Goal: Information Seeking & Learning: Learn about a topic

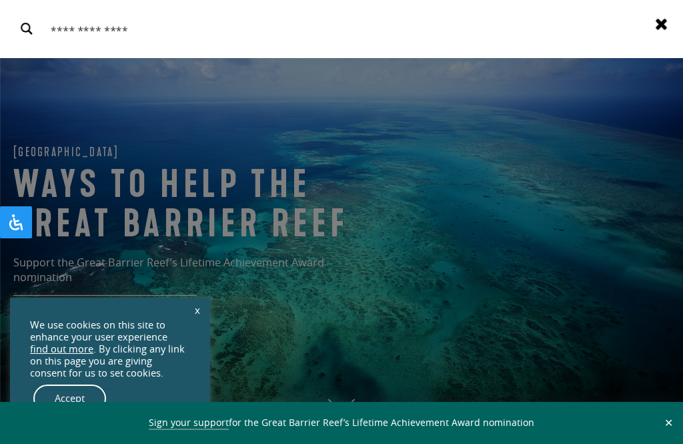
click at [637, 11] on div "Search Results for {phrase} ( {results_count} of {results_count_total} ) Displa…" at bounding box center [341, 28] width 683 height 57
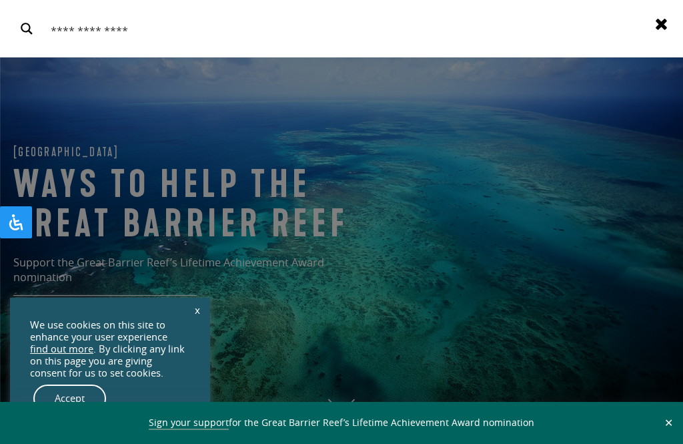
click at [633, 13] on div "Search Results for {phrase} ( {results_count} of {results_count_total} ) Displa…" at bounding box center [341, 28] width 683 height 57
click at [656, 24] on icon at bounding box center [661, 23] width 17 height 17
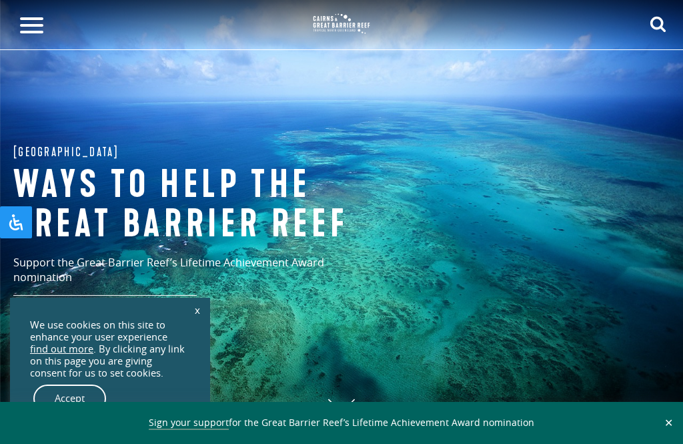
click at [657, 25] on icon "submit" at bounding box center [658, 23] width 17 height 17
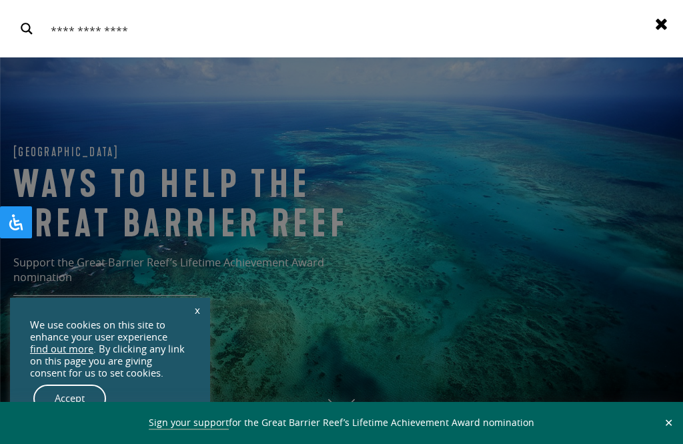
click at [667, 27] on use at bounding box center [661, 24] width 11 height 11
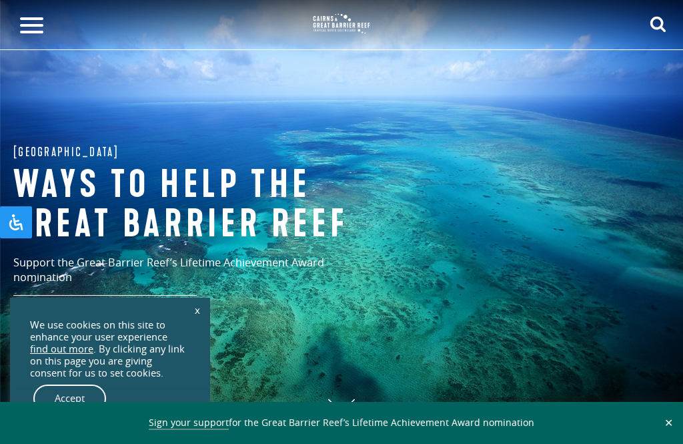
click at [663, 33] on button "submit" at bounding box center [658, 24] width 17 height 19
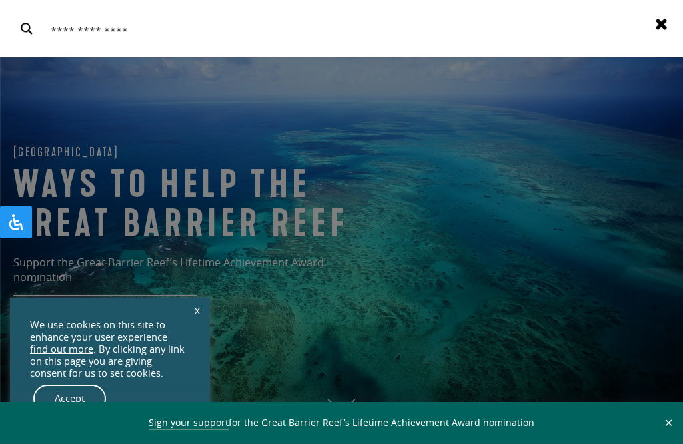
click at [661, 15] on icon at bounding box center [661, 23] width 17 height 17
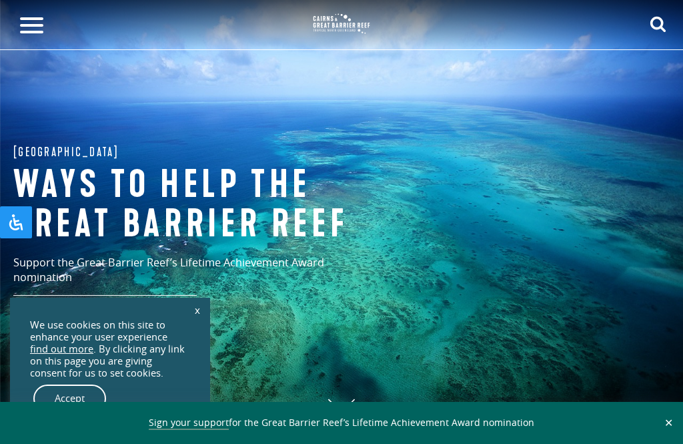
click at [304, 244] on h1 "Ways to help the great barrier reef" at bounding box center [200, 205] width 374 height 79
click at [306, 244] on h1 "Ways to help the great barrier reef" at bounding box center [200, 205] width 374 height 79
click at [310, 244] on h1 "Ways to help the great barrier reef" at bounding box center [200, 205] width 374 height 79
click at [650, 33] on button "submit" at bounding box center [658, 24] width 17 height 19
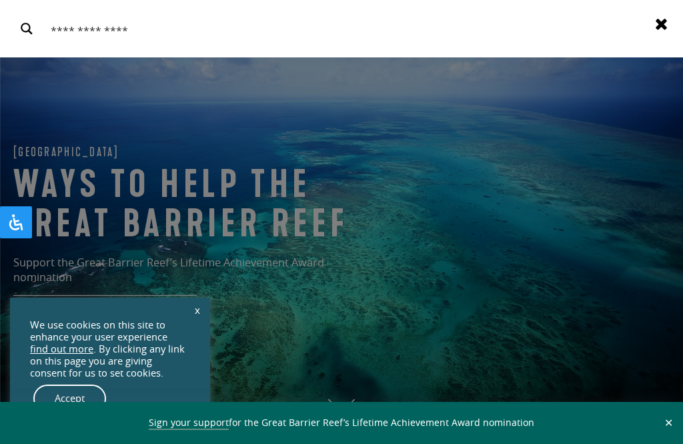
click at [643, 27] on input "Search input" at bounding box center [345, 29] width 597 height 28
click at [666, 15] on icon at bounding box center [661, 23] width 17 height 17
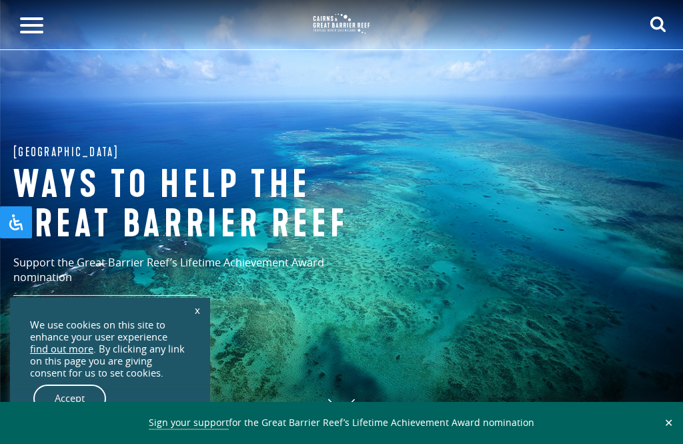
click at [182, 244] on h1 "Ways to help the great barrier reef" at bounding box center [200, 205] width 374 height 79
click at [187, 244] on h1 "Ways to help the great barrier reef" at bounding box center [200, 205] width 374 height 79
click at [198, 244] on h1 "Ways to help the great barrier reef" at bounding box center [200, 205] width 374 height 79
click at [211, 244] on h1 "Ways to help the great barrier reef" at bounding box center [200, 205] width 374 height 79
click at [228, 244] on h1 "Ways to help the great barrier reef" at bounding box center [200, 205] width 374 height 79
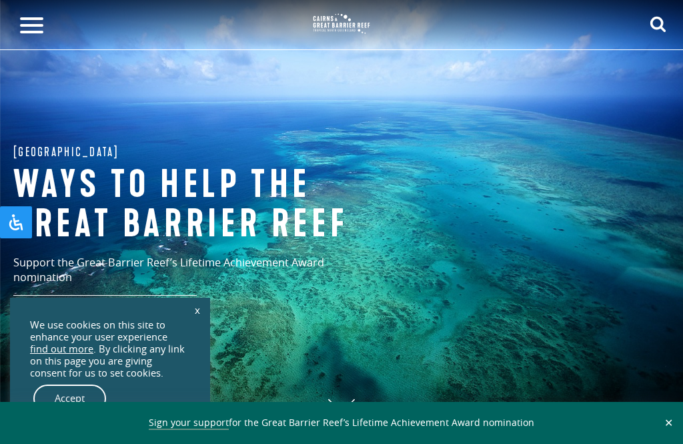
click at [250, 244] on h1 "Ways to help the great barrier reef" at bounding box center [200, 205] width 374 height 79
click at [260, 242] on h1 "Ways to help the great barrier reef" at bounding box center [200, 205] width 374 height 79
click at [260, 243] on h1 "Ways to help the great barrier reef" at bounding box center [200, 205] width 374 height 79
click at [641, 22] on div "Menu Where To Go [PERSON_NAME][GEOGRAPHIC_DATA] & [GEOGRAPHIC_DATA] [GEOGRAPHIC…" at bounding box center [341, 25] width 683 height 50
click at [637, 26] on div "Menu Where To Go [PERSON_NAME][GEOGRAPHIC_DATA] & [GEOGRAPHIC_DATA] [GEOGRAPHIC…" at bounding box center [341, 25] width 683 height 50
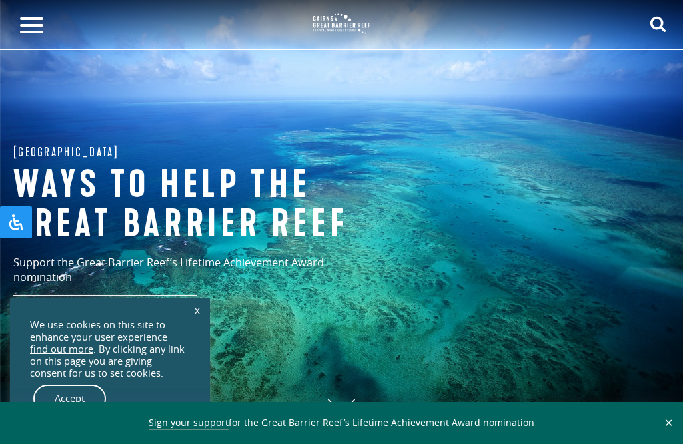
click at [636, 32] on div "Menu Where To Go [PERSON_NAME][GEOGRAPHIC_DATA] & [GEOGRAPHIC_DATA] [GEOGRAPHIC…" at bounding box center [341, 25] width 683 height 50
click at [631, 27] on div "Menu Where To Go [PERSON_NAME][GEOGRAPHIC_DATA] & [GEOGRAPHIC_DATA] [GEOGRAPHIC…" at bounding box center [341, 25] width 683 height 50
click at [635, 21] on div "Menu Where To Go [PERSON_NAME][GEOGRAPHIC_DATA] & [GEOGRAPHIC_DATA] [GEOGRAPHIC…" at bounding box center [341, 25] width 683 height 50
click at [632, 21] on div "Menu Where To Go [PERSON_NAME][GEOGRAPHIC_DATA] & [GEOGRAPHIC_DATA] [GEOGRAPHIC…" at bounding box center [341, 25] width 683 height 50
click at [340, 21] on img at bounding box center [341, 24] width 67 height 30
